Goal: Task Accomplishment & Management: Use online tool/utility

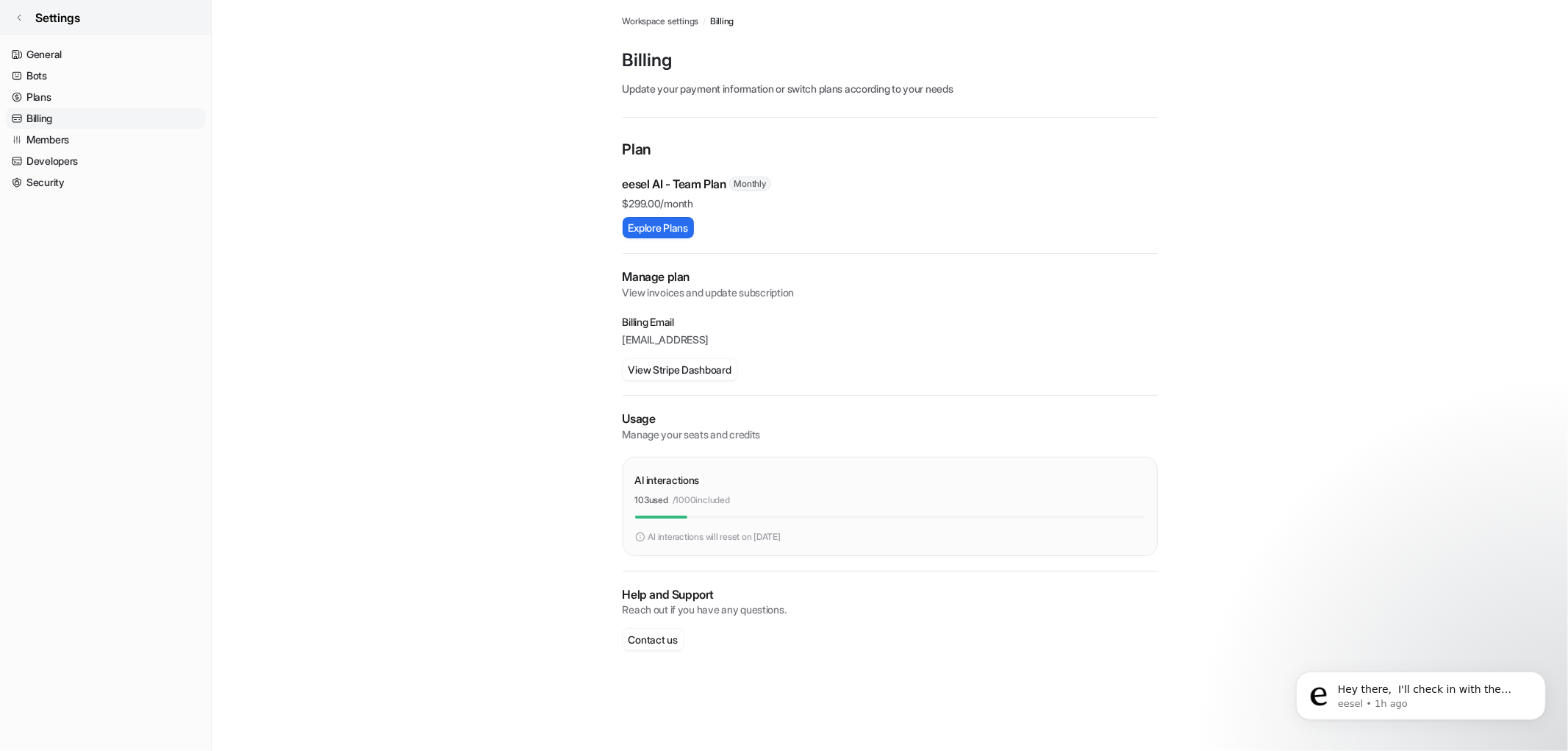
click at [19, 10] on link "Settings" at bounding box center [105, 17] width 211 height 35
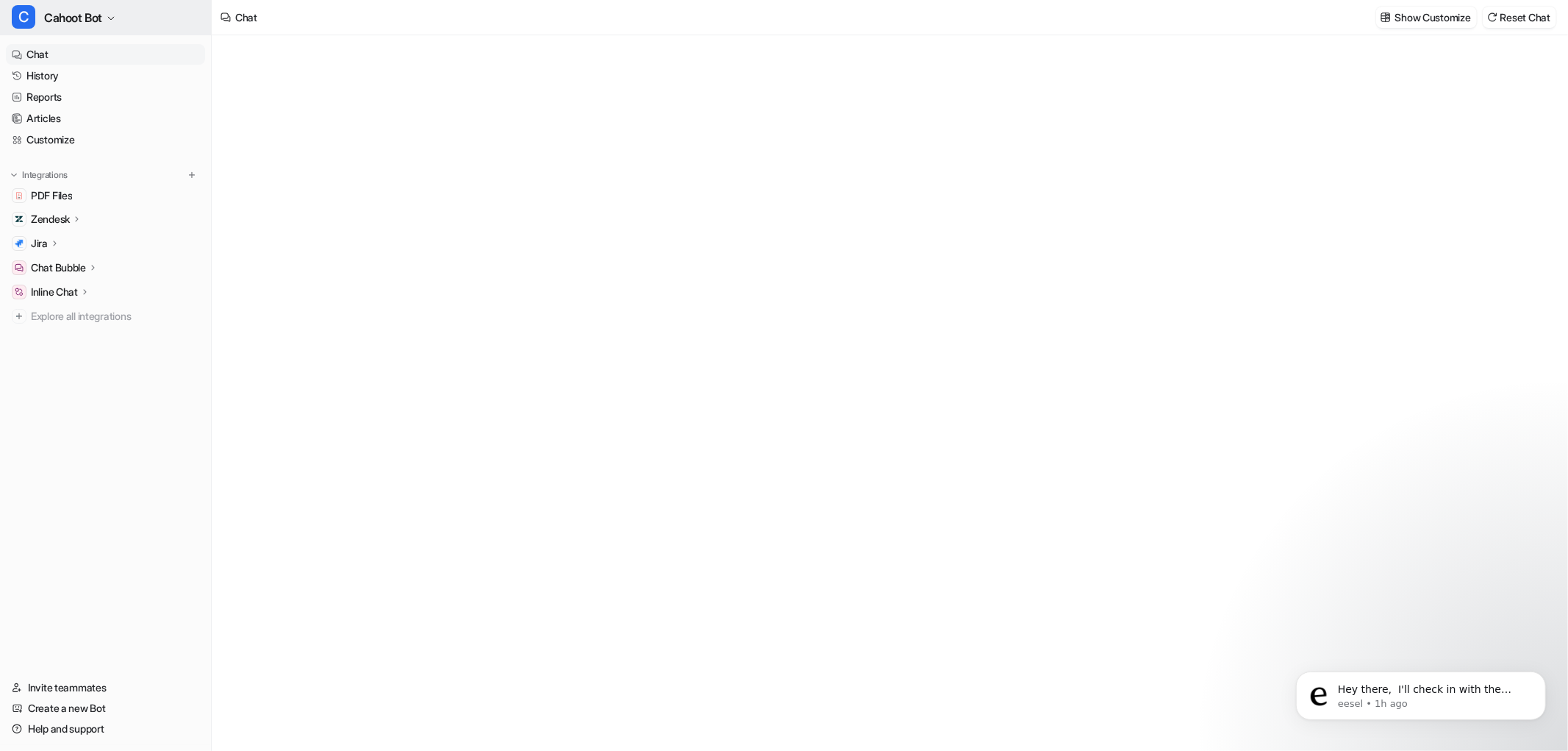
type textarea "**********"
click at [66, 19] on span "Cahoot Bot" at bounding box center [72, 18] width 58 height 21
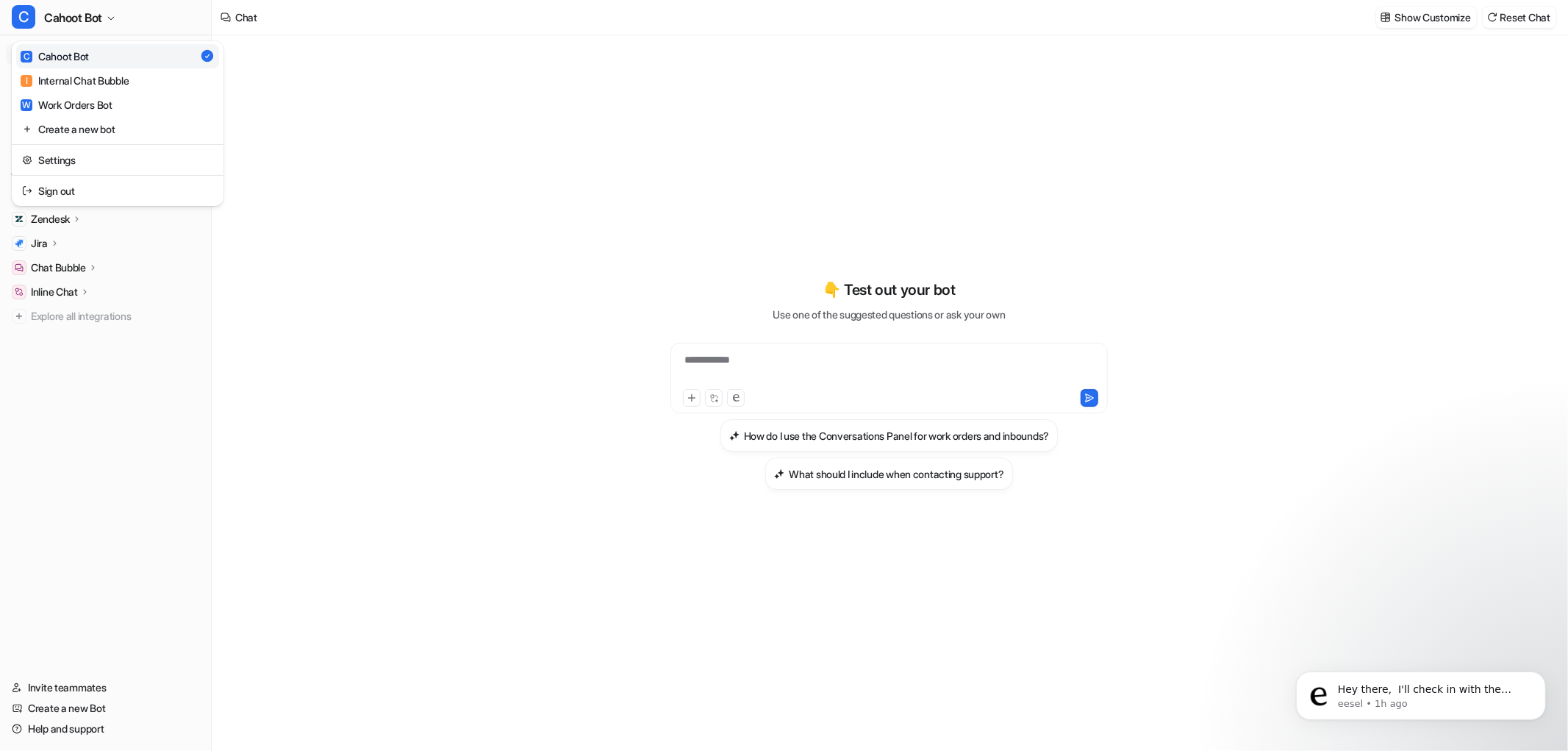
click at [92, 55] on link "C Cahoot Bot" at bounding box center [118, 56] width 203 height 25
click at [1414, 27] on button "Show Customize" at bounding box center [1427, 17] width 101 height 21
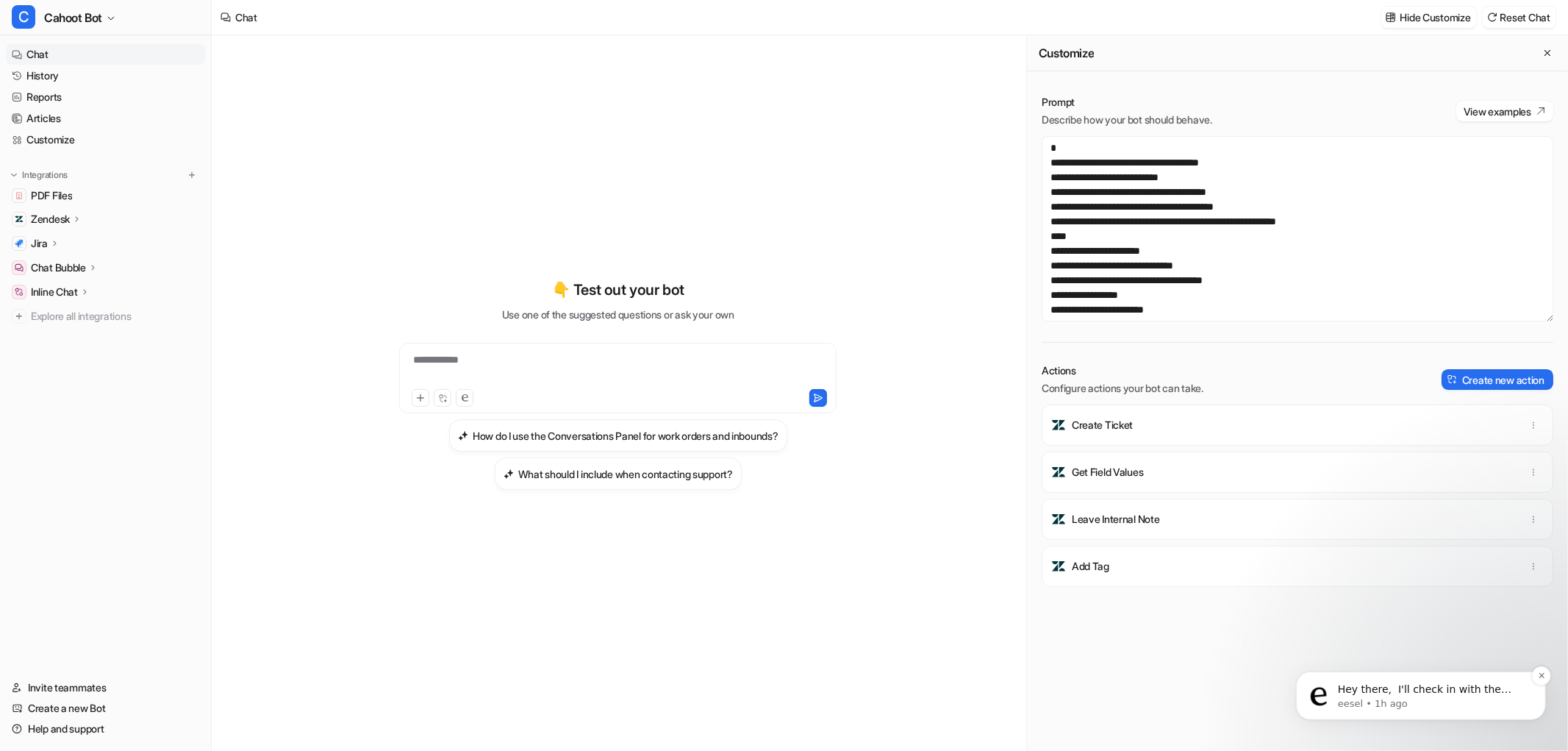
click at [1424, 702] on p "eesel • 1h ago" at bounding box center [1432, 704] width 190 height 13
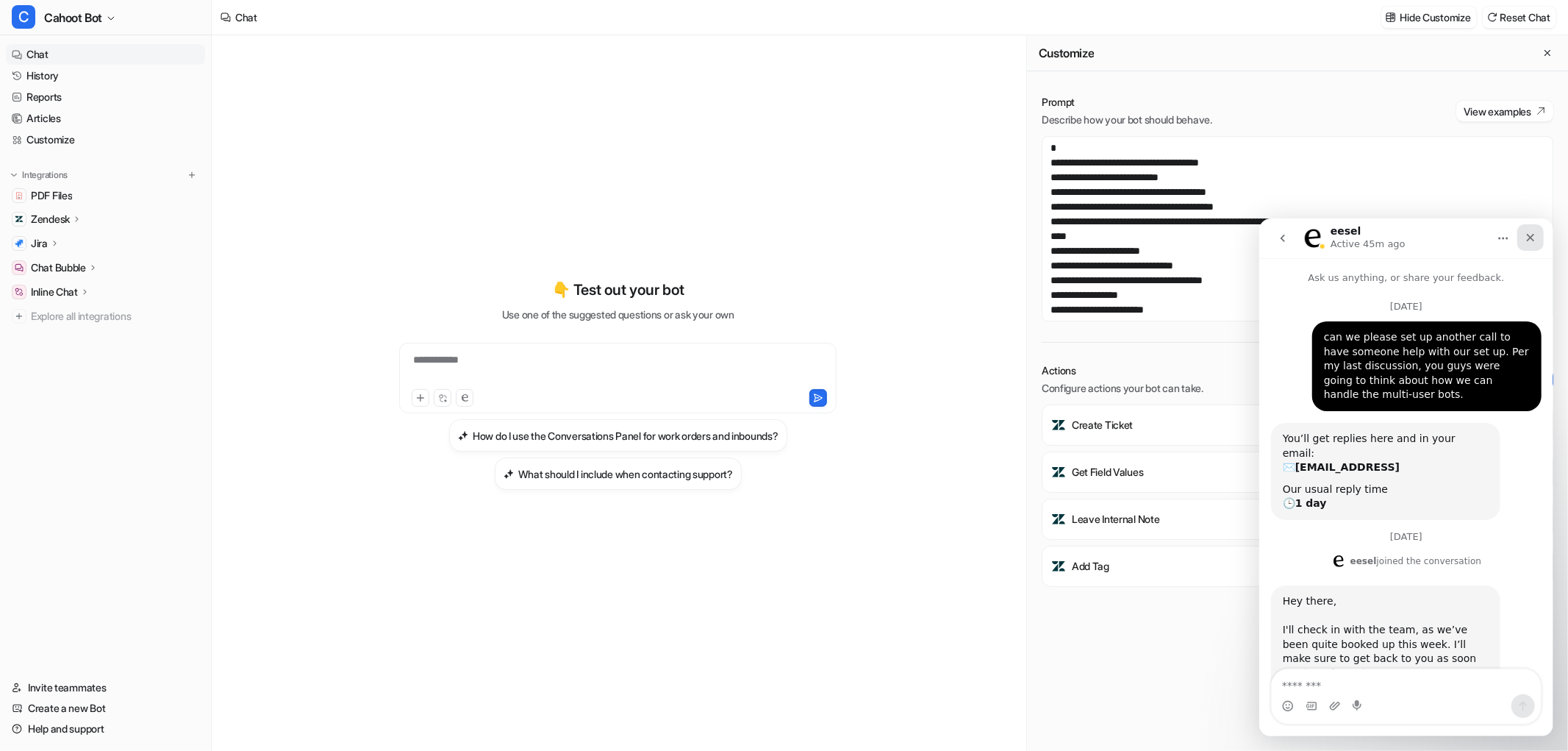
click at [1538, 242] on div "Close" at bounding box center [1530, 236] width 27 height 27
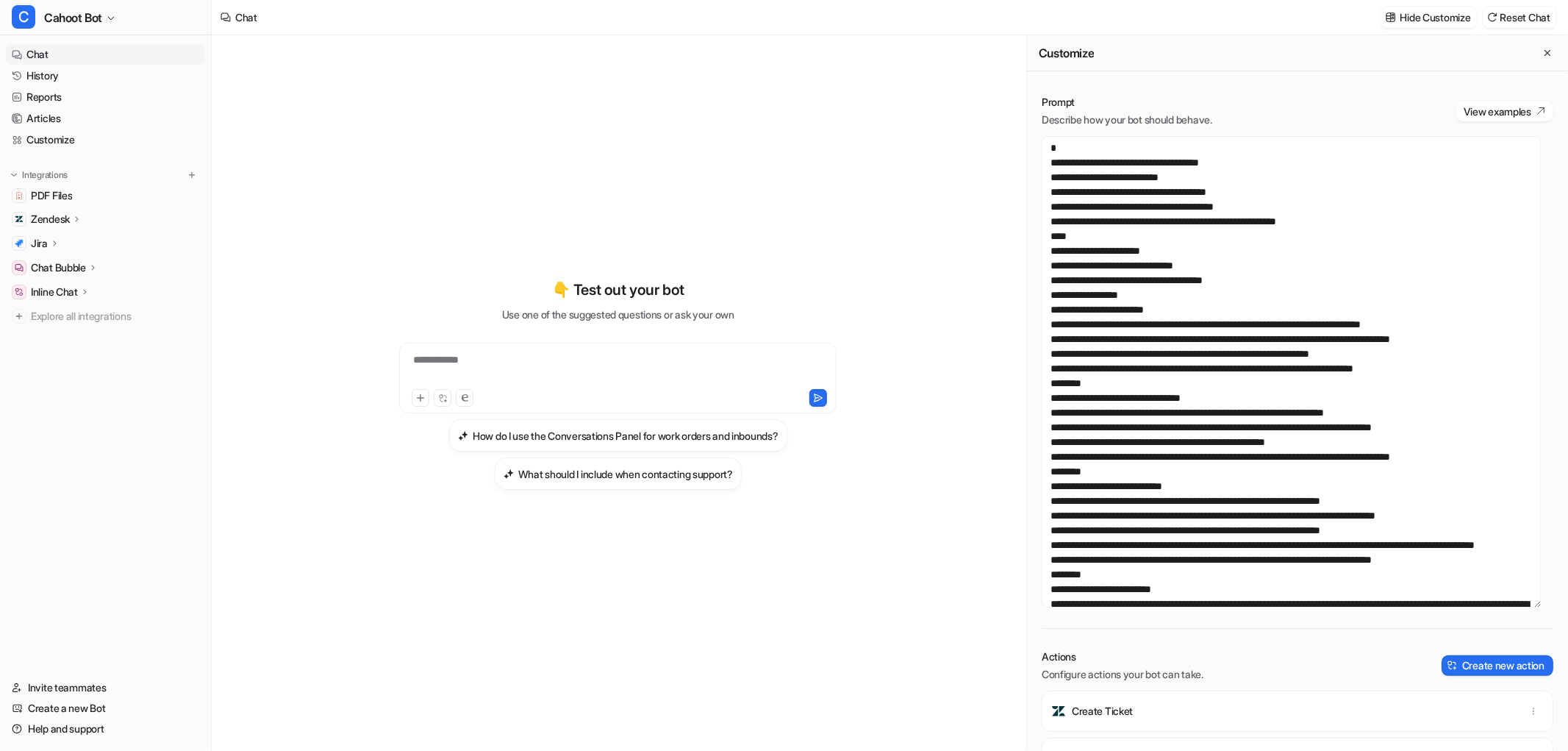
drag, startPoint x: 1538, startPoint y: 316, endPoint x: 1316, endPoint y: 379, distance: 230.8
click at [1487, 599] on textarea at bounding box center [1292, 371] width 499 height 472
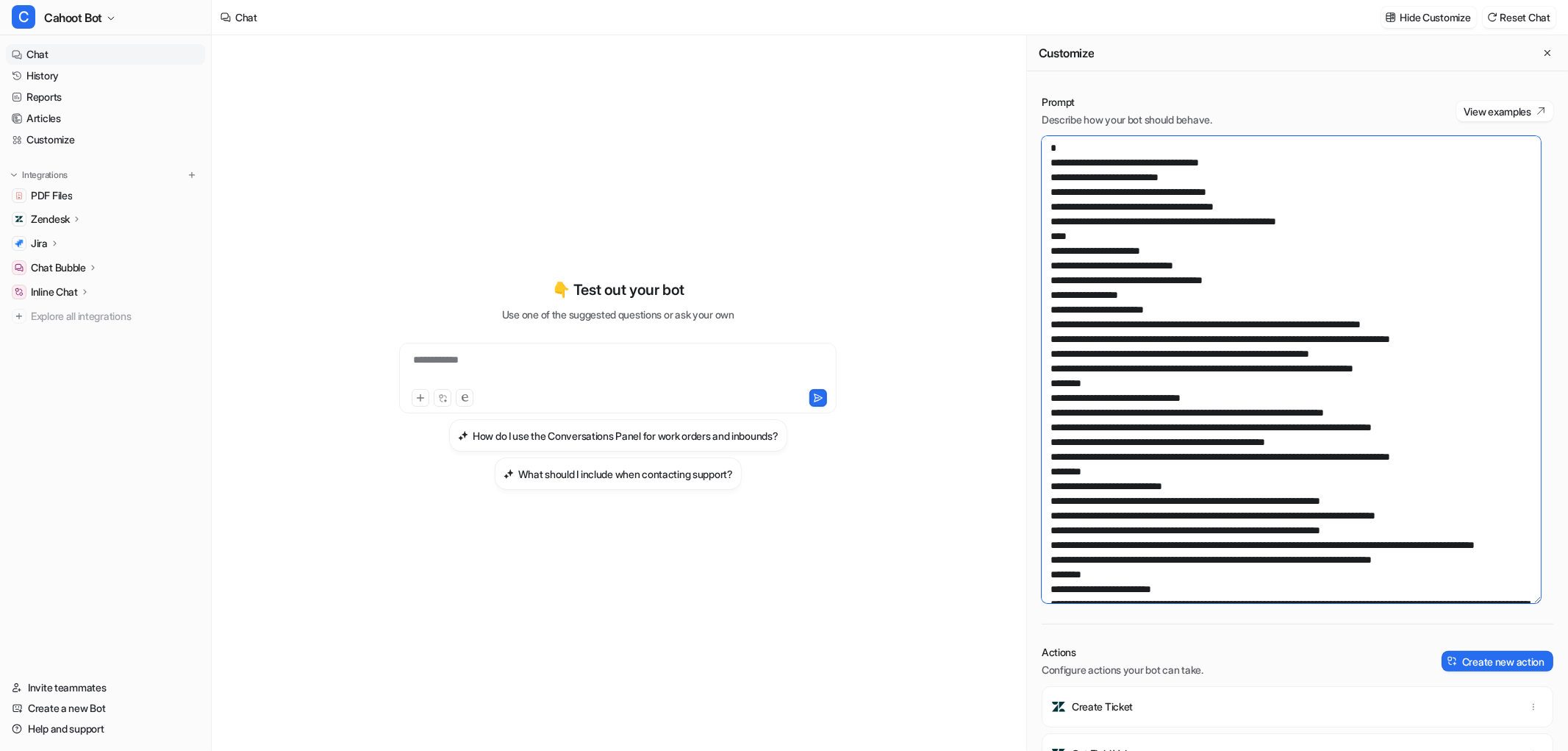
click at [1184, 260] on textarea at bounding box center [1292, 369] width 499 height 467
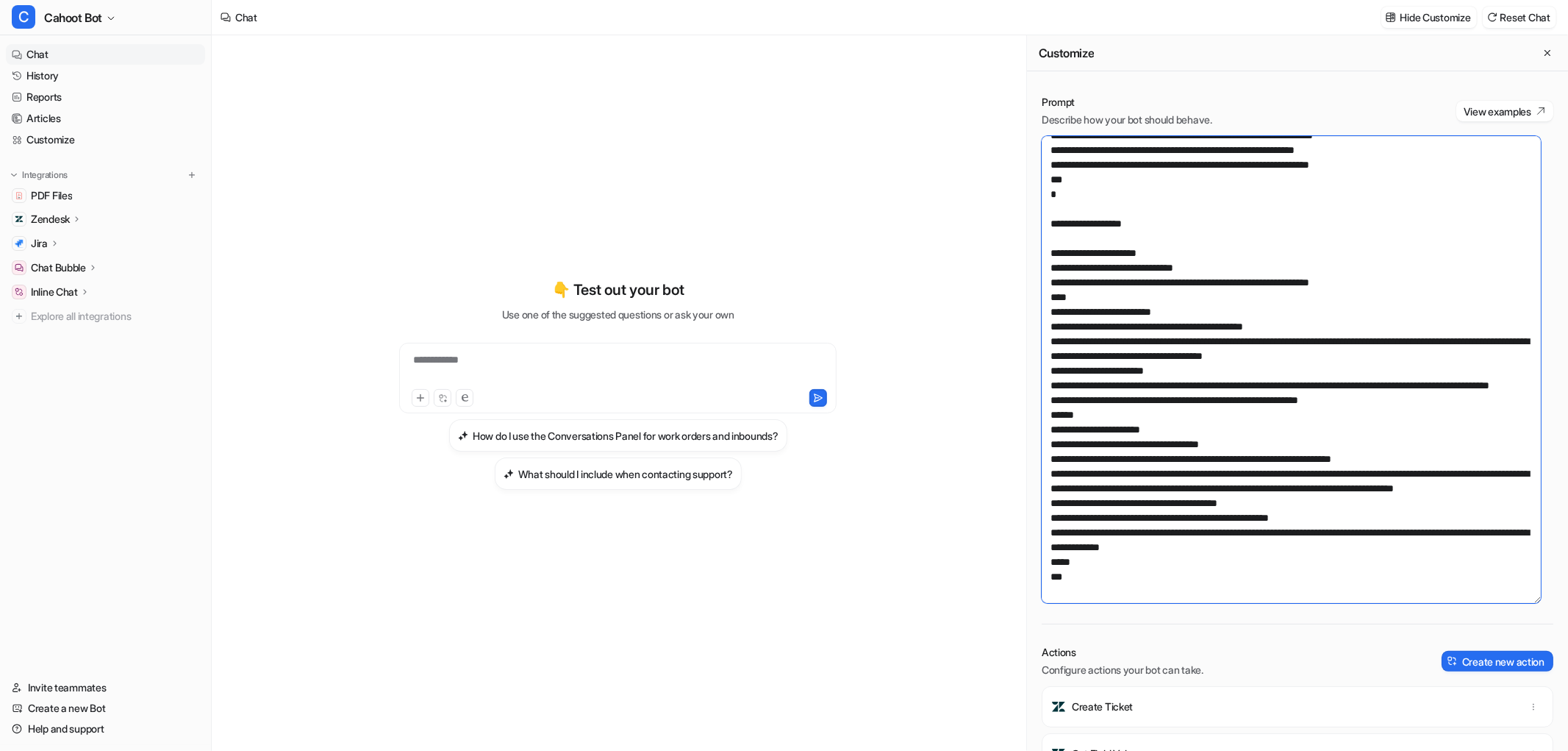
scroll to position [1071, 0]
click at [1222, 429] on textarea at bounding box center [1292, 369] width 499 height 467
click at [1229, 429] on textarea at bounding box center [1292, 369] width 499 height 467
click at [1214, 424] on textarea at bounding box center [1292, 369] width 499 height 467
click at [1179, 220] on textarea at bounding box center [1292, 369] width 499 height 467
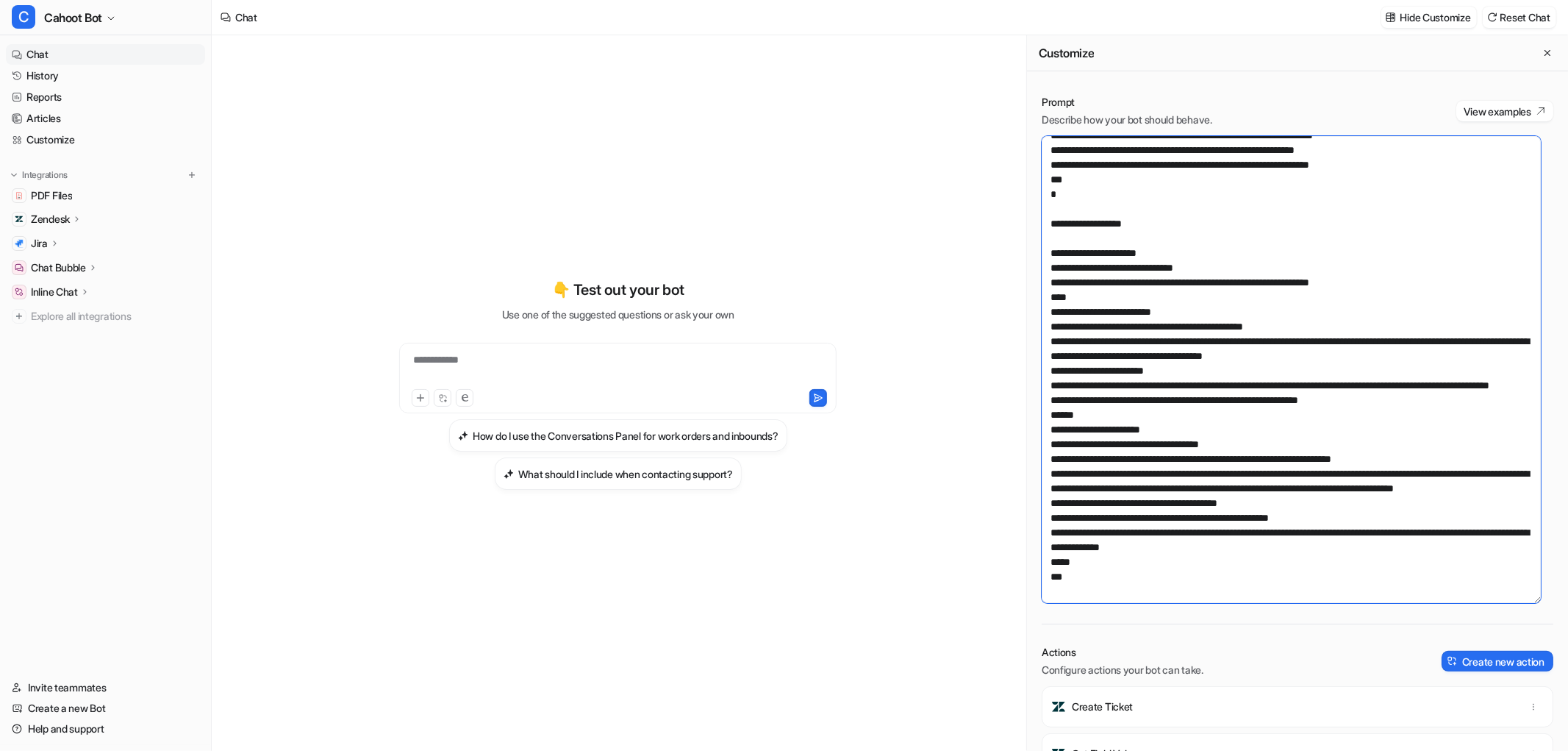
click at [1179, 206] on textarea at bounding box center [1292, 369] width 499 height 467
click at [1183, 200] on textarea at bounding box center [1292, 369] width 499 height 467
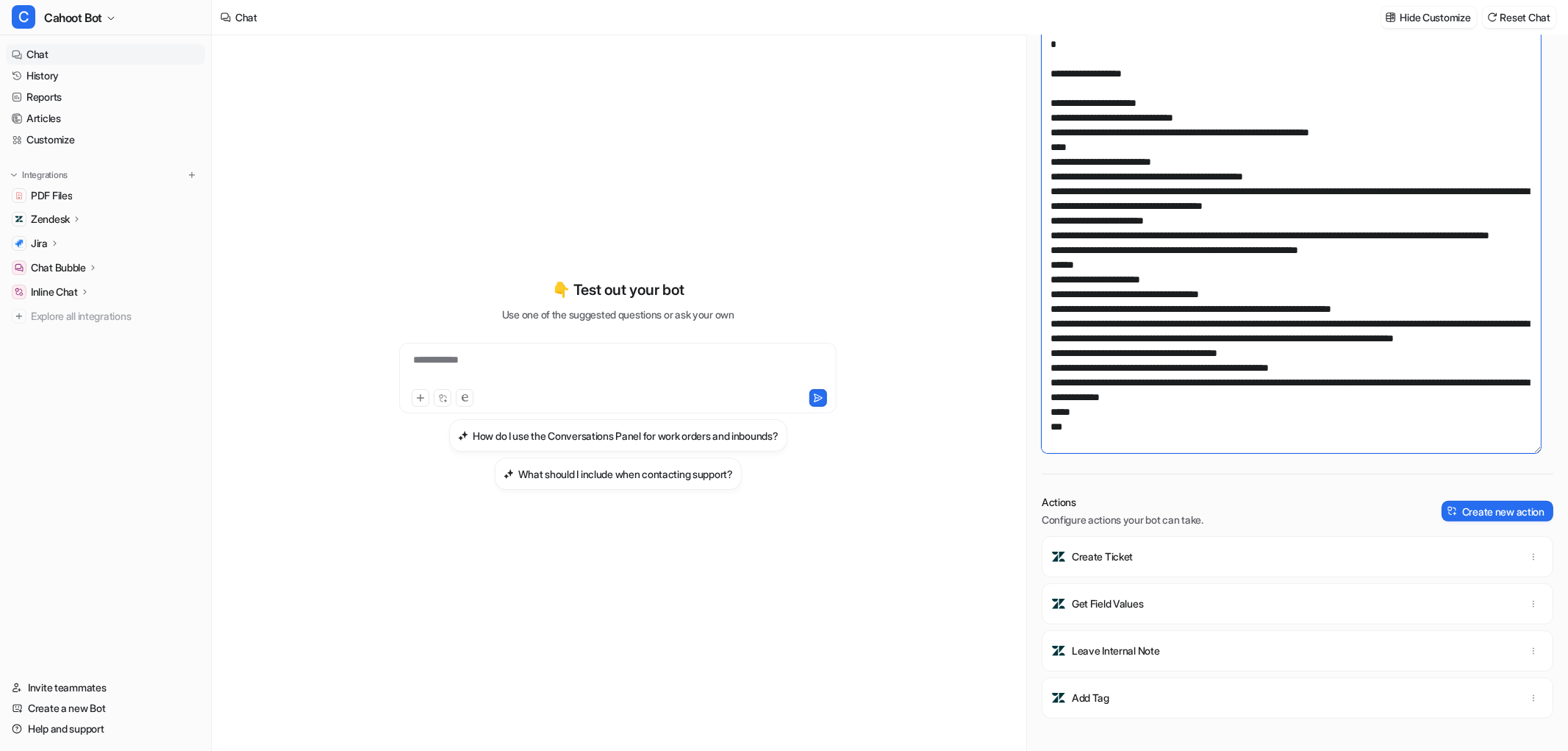
scroll to position [296, 0]
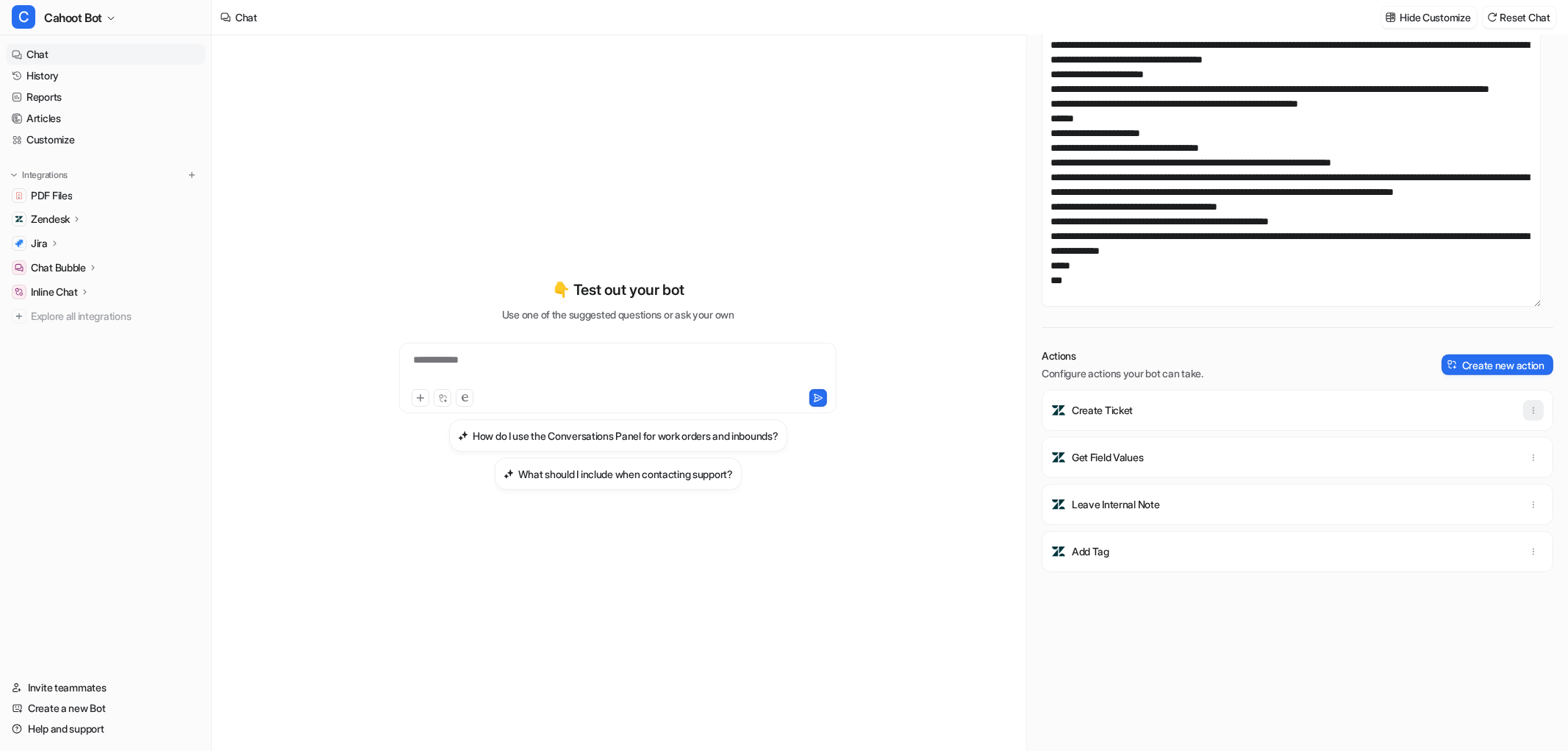
click at [1528, 409] on icon "button" at bounding box center [1533, 410] width 10 height 10
click at [780, 258] on div "**********" at bounding box center [618, 385] width 541 height 526
click at [1236, 232] on textarea at bounding box center [1292, 73] width 499 height 467
click at [1106, 275] on textarea at bounding box center [1292, 73] width 499 height 467
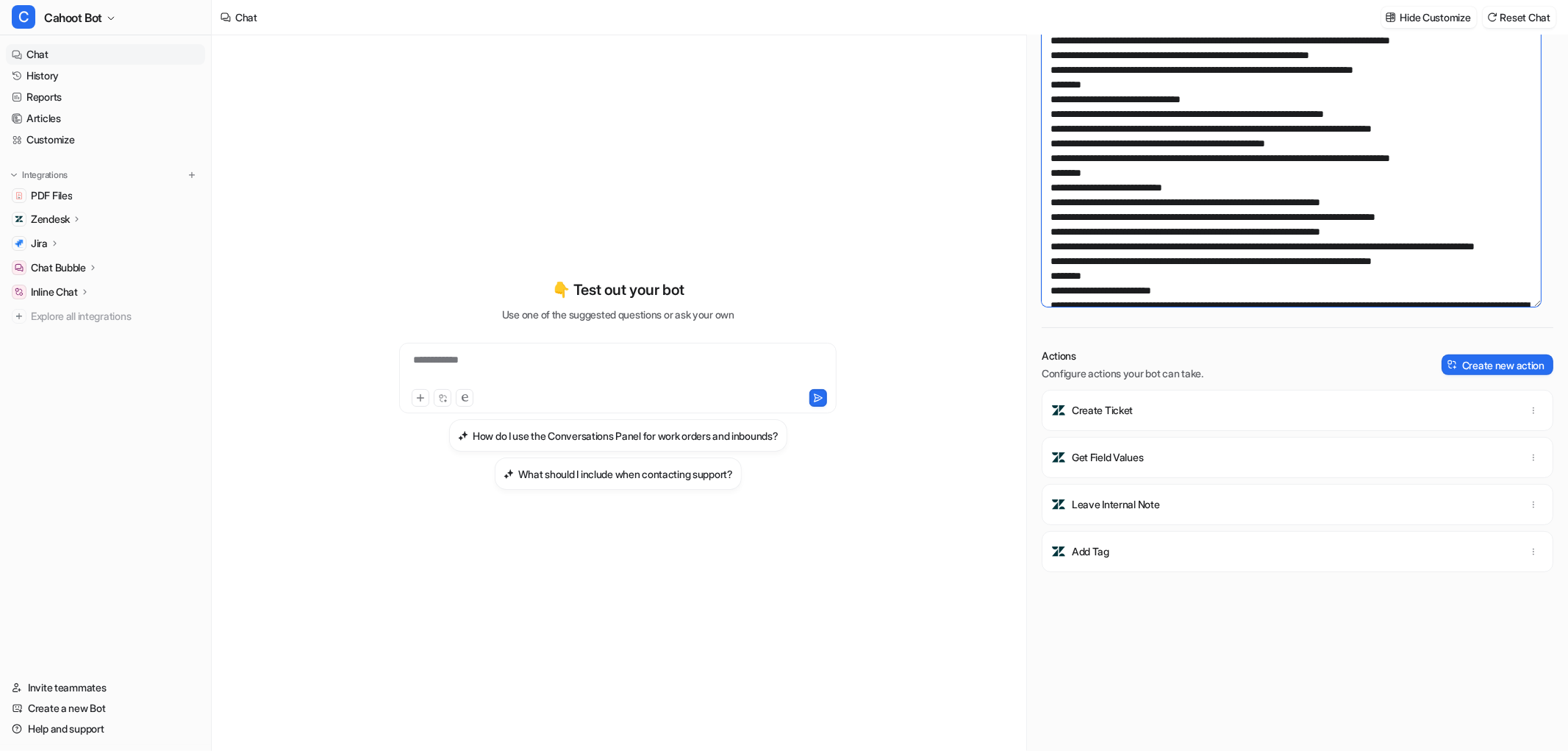
scroll to position [0, 0]
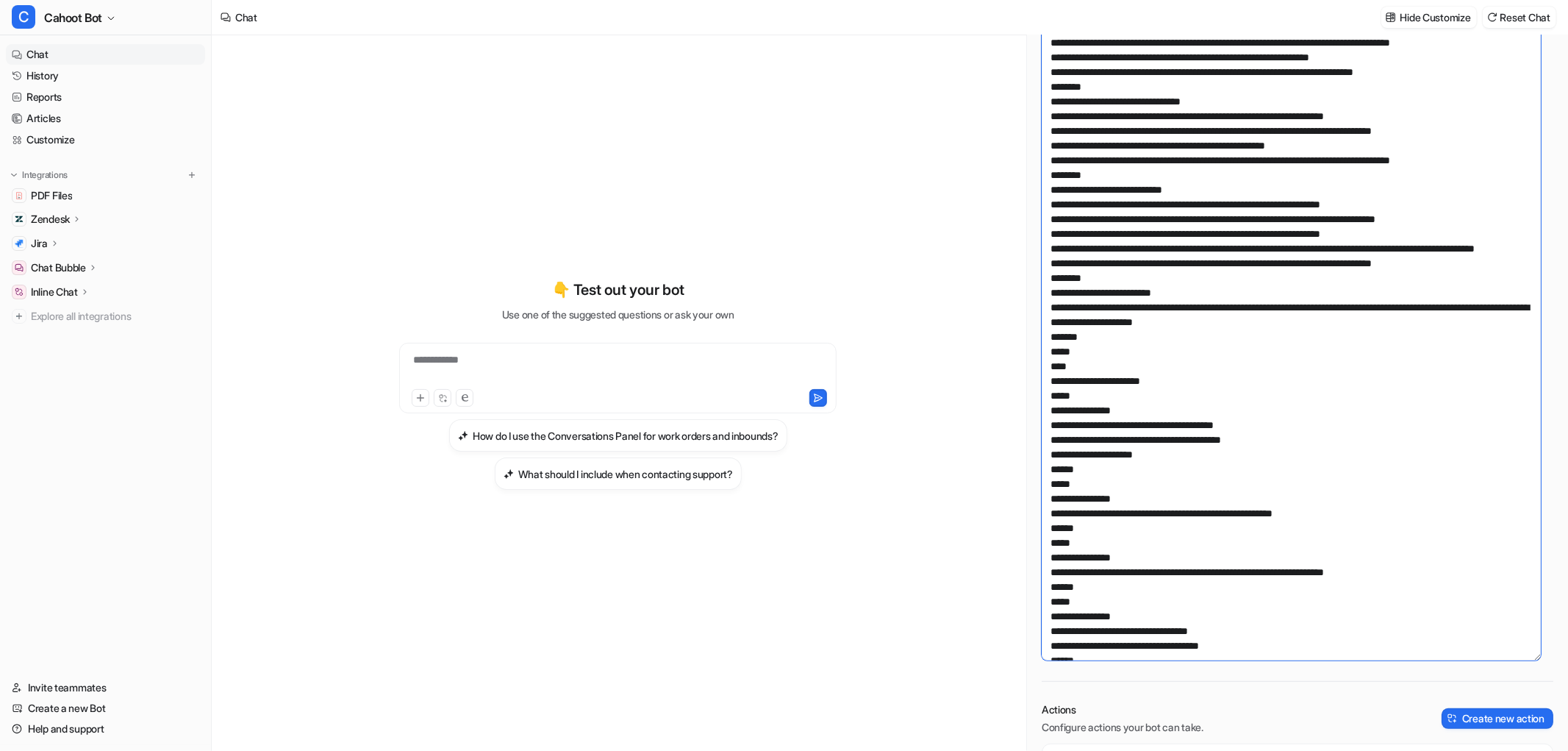
drag, startPoint x: 1532, startPoint y: 303, endPoint x: 1504, endPoint y: 675, distance: 373.1
click at [1505, 661] on textarea at bounding box center [1292, 250] width 499 height 820
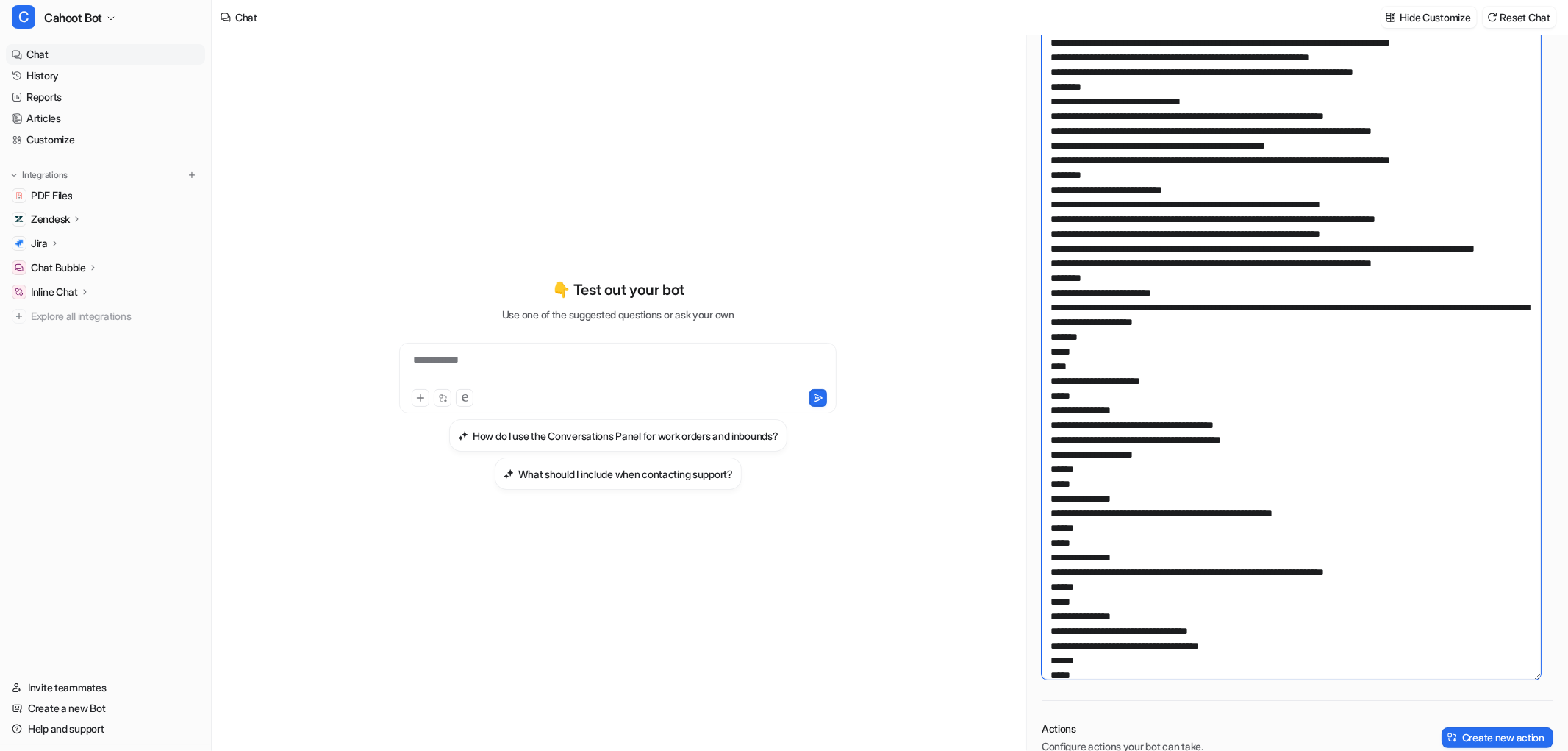
click at [1309, 71] on textarea at bounding box center [1292, 259] width 499 height 840
drag, startPoint x: 1310, startPoint y: 105, endPoint x: 1436, endPoint y: 116, distance: 126.5
click at [1310, 105] on textarea at bounding box center [1292, 259] width 499 height 840
click at [1444, 116] on textarea at bounding box center [1292, 259] width 499 height 840
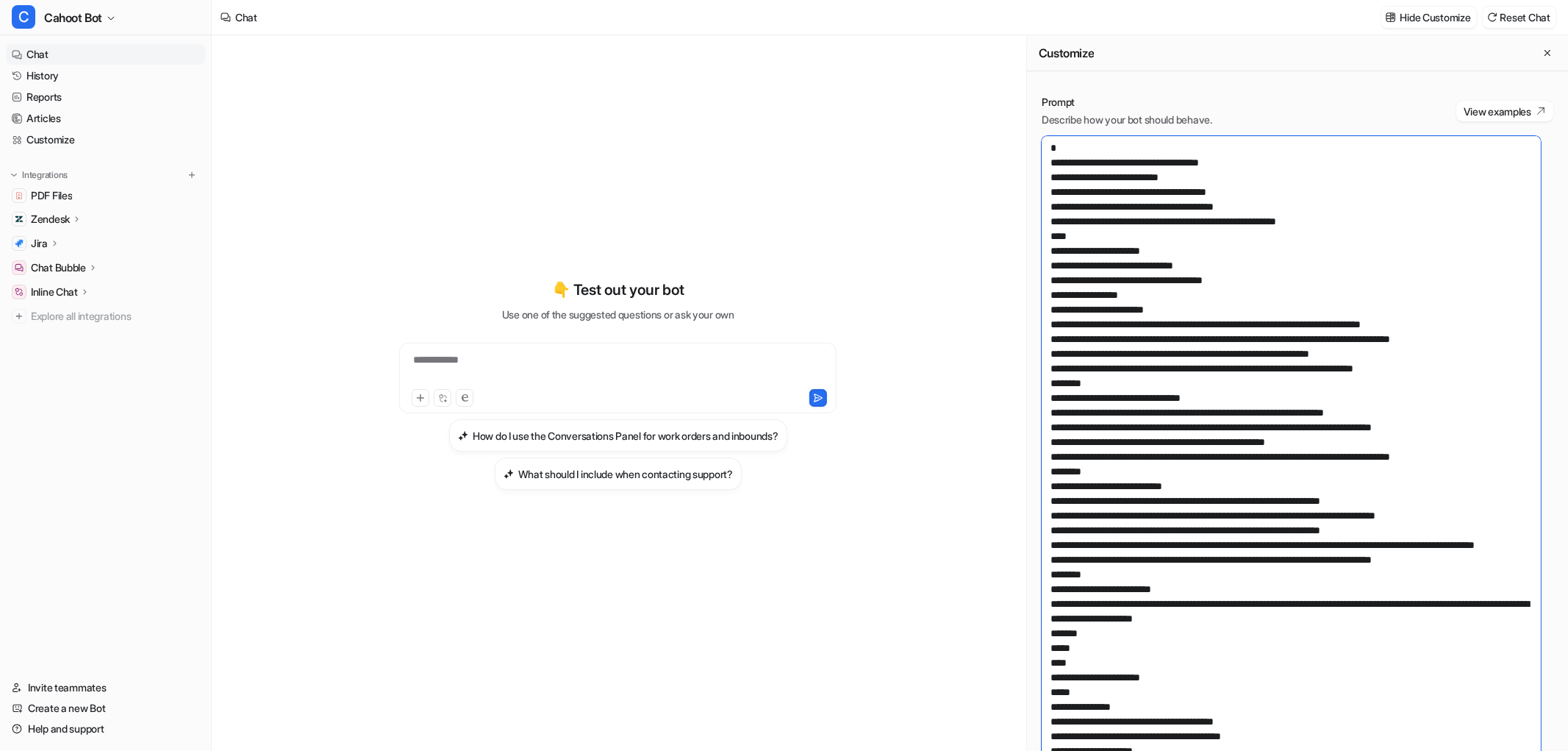
click at [1290, 322] on textarea at bounding box center [1292, 555] width 499 height 840
click at [1287, 321] on textarea at bounding box center [1292, 555] width 499 height 840
click at [1208, 257] on textarea at bounding box center [1292, 555] width 499 height 840
click at [40, 222] on p "Zendesk" at bounding box center [50, 218] width 39 height 14
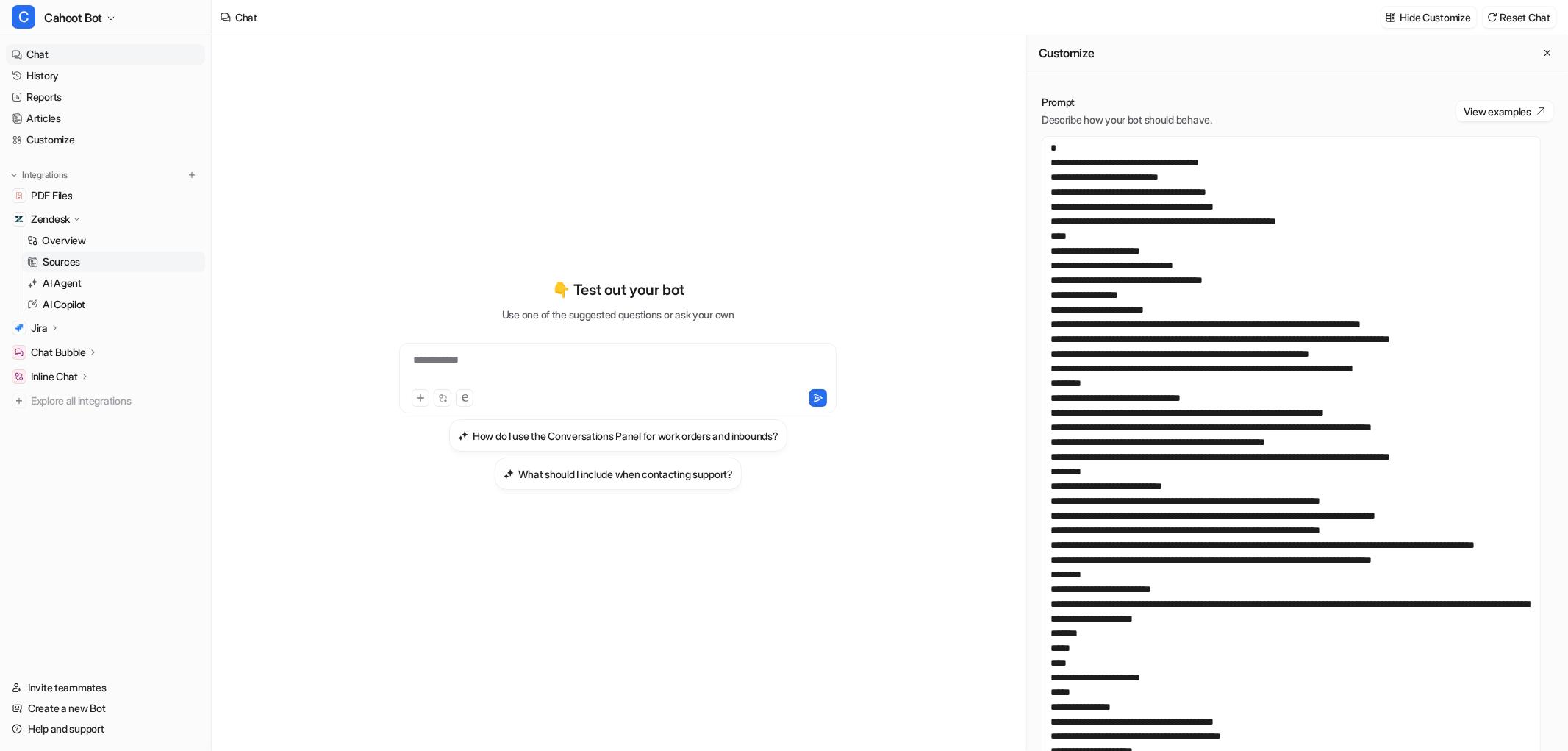
click at [66, 256] on p "Sources" at bounding box center [62, 261] width 38 height 14
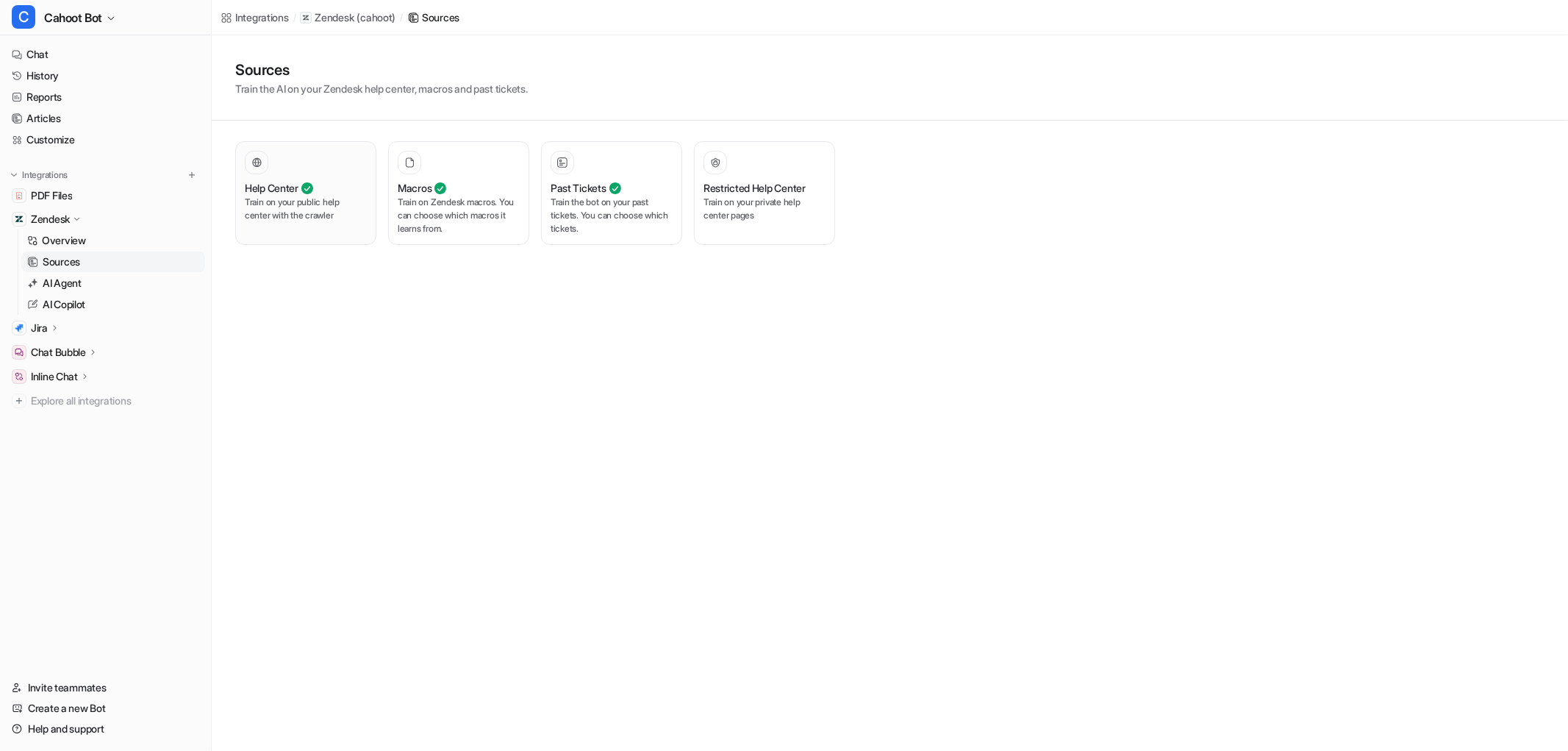
click at [308, 193] on icon at bounding box center [308, 188] width 11 height 11
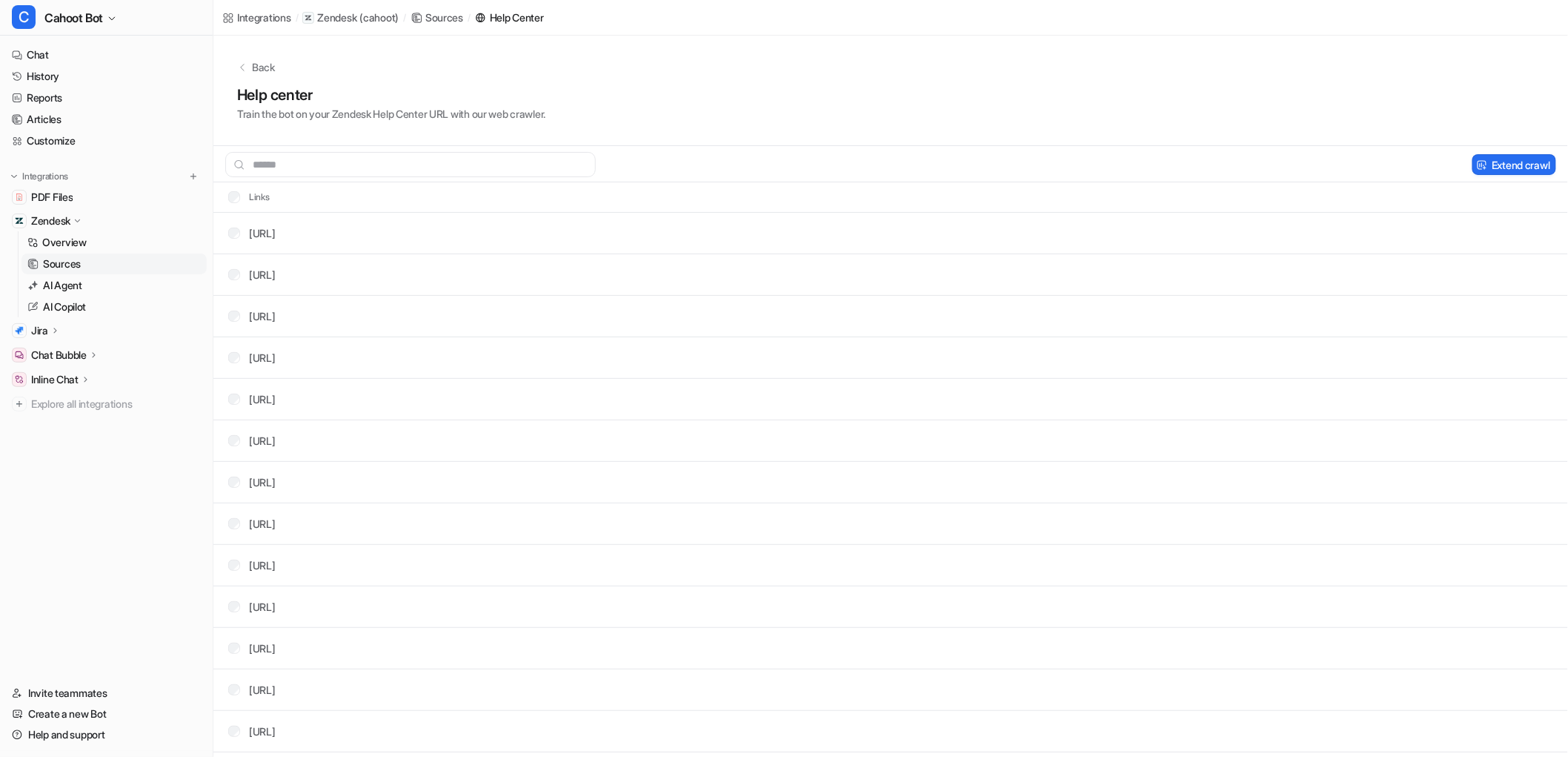
click at [602, 84] on div "Help center Train the bot on your Zendesk Help Center URL with our web crawler." at bounding box center [891, 103] width 1307 height 38
click at [293, 162] on input "text" at bounding box center [409, 165] width 370 height 25
click at [508, 93] on h1 "Help center" at bounding box center [391, 95] width 308 height 22
click at [779, 100] on div "Help center Train the bot on your Zendesk Help Center URL with our web crawler." at bounding box center [891, 103] width 1307 height 38
click at [491, 172] on input "text" at bounding box center [409, 165] width 370 height 25
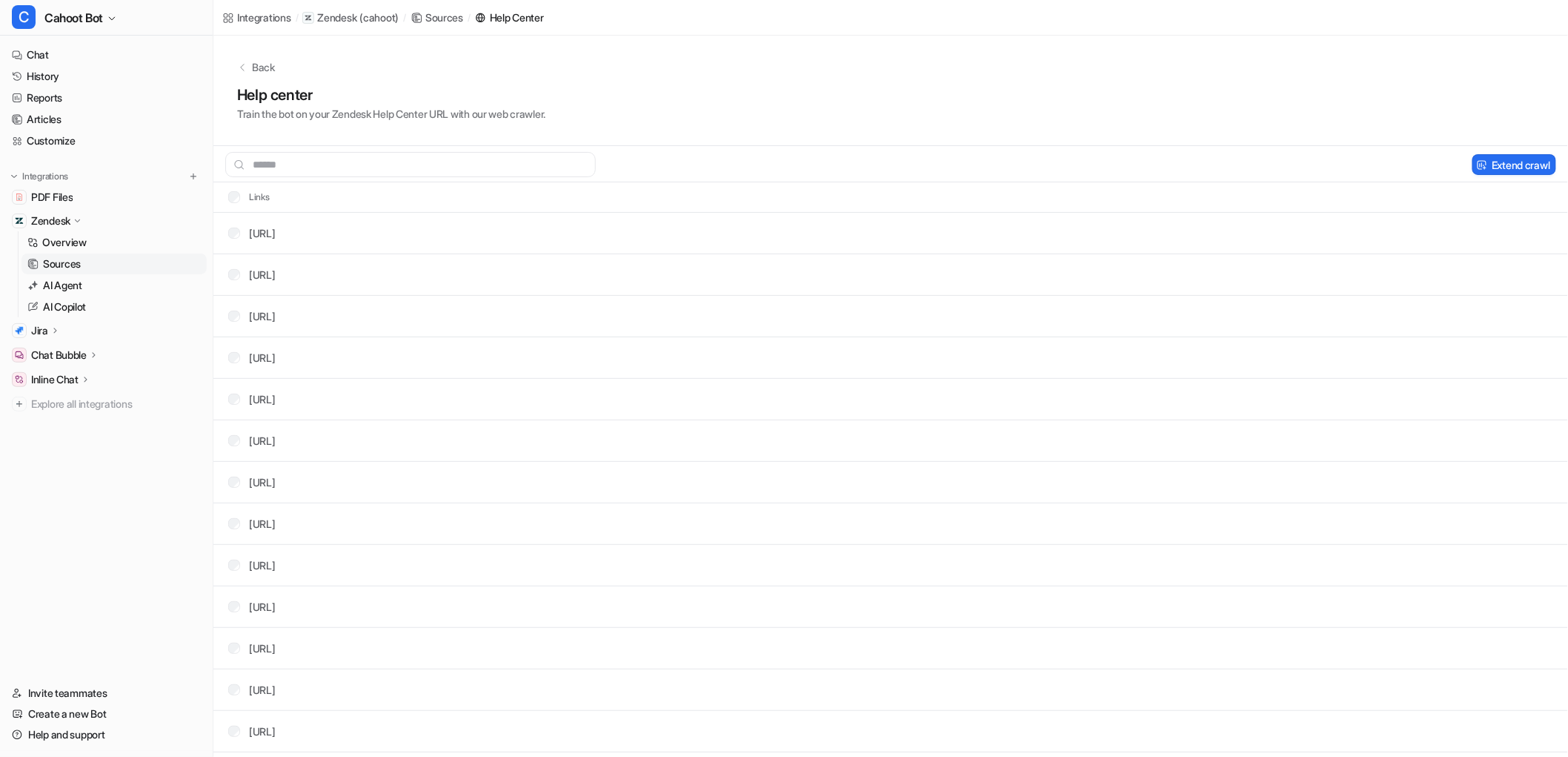
click at [702, 114] on div "Help center Train the bot on your Zendesk Help Center URL with our web crawler." at bounding box center [891, 103] width 1307 height 38
